Goal: Transaction & Acquisition: Purchase product/service

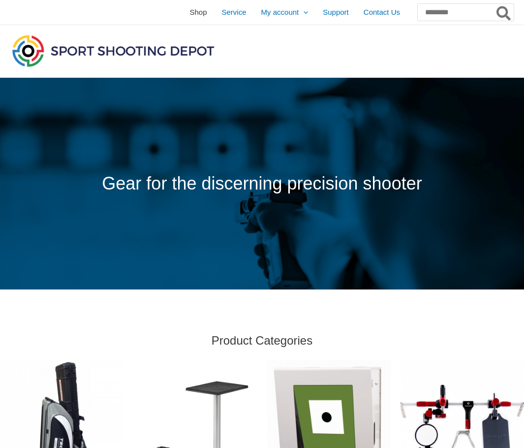
click at [190, 15] on span "Shop" at bounding box center [198, 12] width 17 height 25
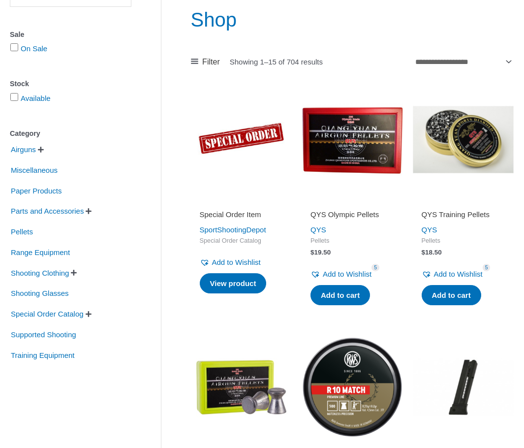
scroll to position [119, 0]
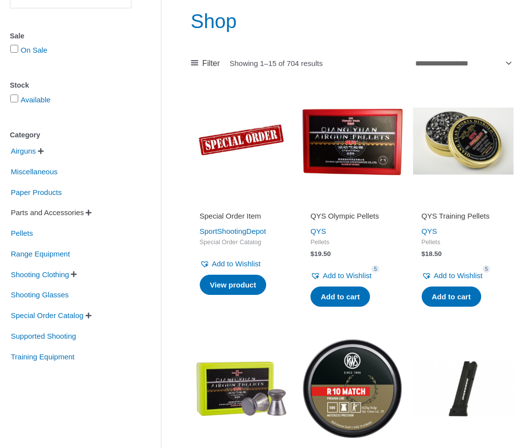
click at [28, 209] on span "Parts and Accessories" at bounding box center [47, 212] width 75 height 17
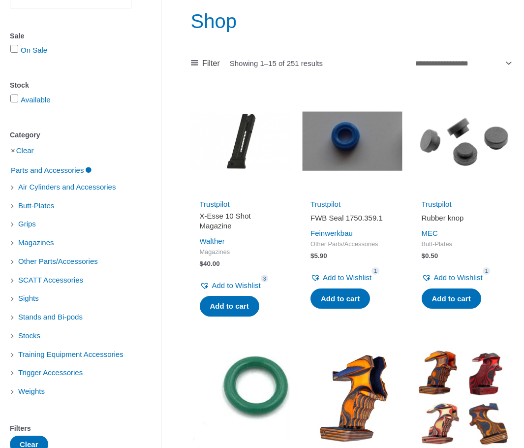
click at [13, 294] on li "Sights" at bounding box center [71, 298] width 122 height 17
click at [23, 299] on span "Sights" at bounding box center [28, 298] width 23 height 17
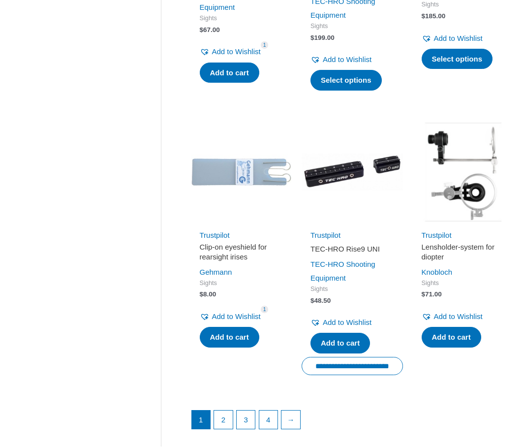
scroll to position [1129, 0]
click at [224, 412] on link "2" at bounding box center [223, 420] width 19 height 19
